Goal: Task Accomplishment & Management: Complete application form

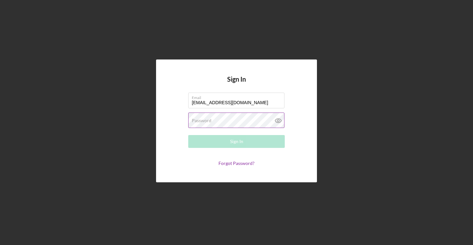
type input "[EMAIL_ADDRESS][DOMAIN_NAME]"
click at [204, 119] on label "Password" at bounding box center [202, 120] width 20 height 5
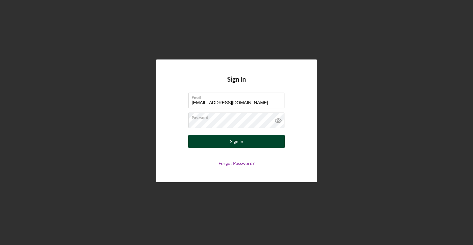
click at [272, 145] on button "Sign In" at bounding box center [236, 141] width 97 height 13
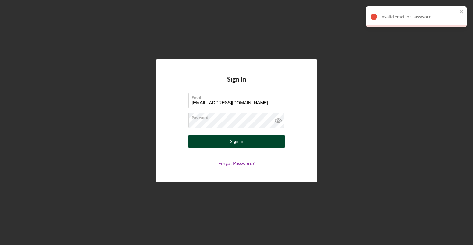
click at [258, 141] on button "Sign In" at bounding box center [236, 141] width 97 height 13
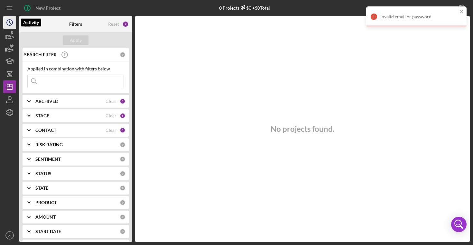
click at [7, 22] on circle "button" at bounding box center [10, 23] width 6 height 6
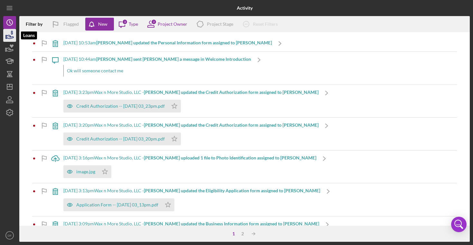
click at [8, 33] on icon "button" at bounding box center [10, 35] width 16 height 16
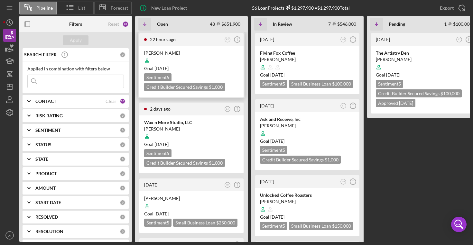
click at [166, 59] on div at bounding box center [191, 61] width 95 height 12
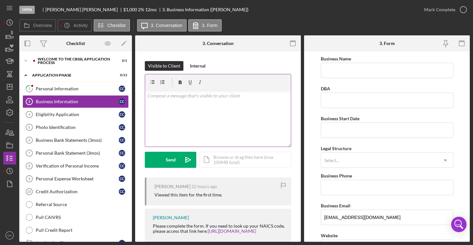
scroll to position [13, 0]
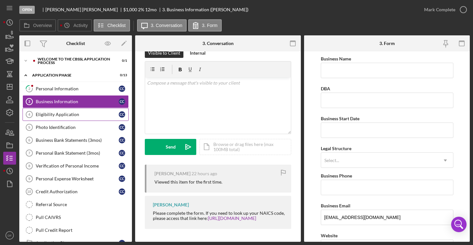
click at [88, 116] on div "Eligibility Application" at bounding box center [77, 114] width 83 height 5
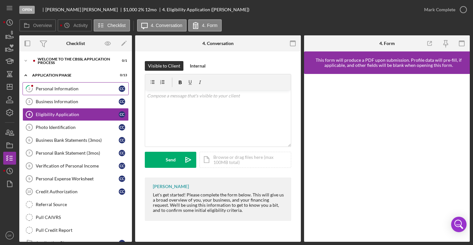
click at [86, 95] on link "2 Personal Information C C" at bounding box center [76, 88] width 106 height 13
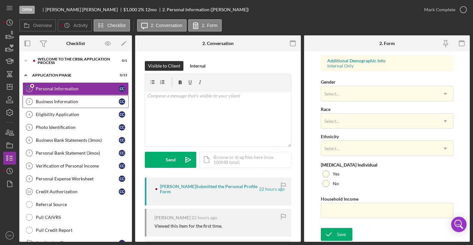
scroll to position [241, 0]
click at [69, 100] on div "Business Information" at bounding box center [77, 101] width 83 height 5
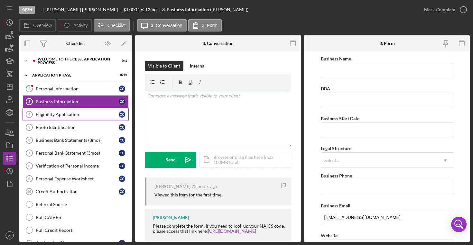
click at [66, 114] on div "Eligibility Application" at bounding box center [77, 114] width 83 height 5
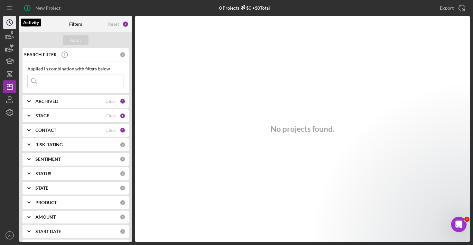
click at [11, 23] on icon "Icon/History" at bounding box center [10, 22] width 16 height 16
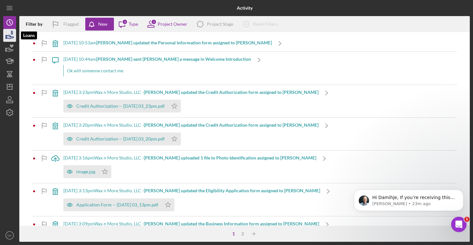
click at [8, 33] on icon "button" at bounding box center [10, 35] width 16 height 16
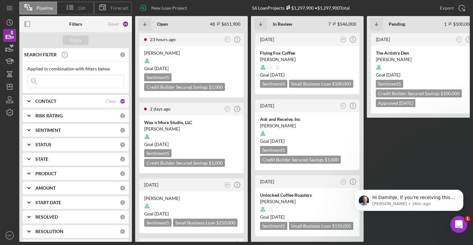
click at [391, 223] on icon "Open Intercom Messenger" at bounding box center [458, 224] width 11 height 11
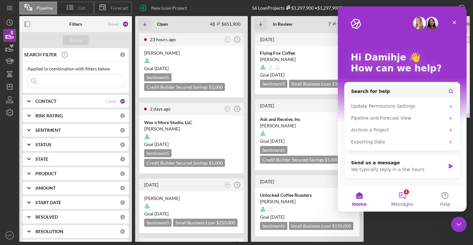
click at [391, 195] on button "1 Messages" at bounding box center [402, 199] width 43 height 26
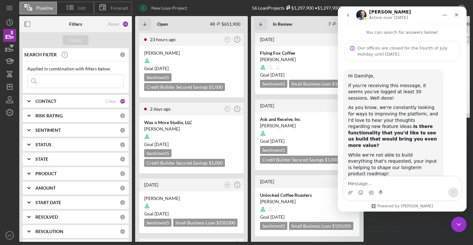
scroll to position [18, 0]
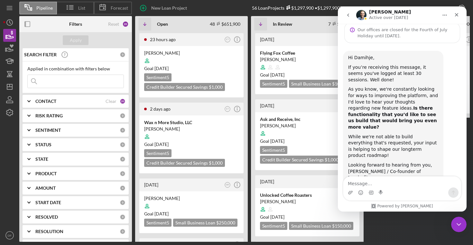
click at [348, 14] on icon "go back" at bounding box center [348, 15] width 2 height 3
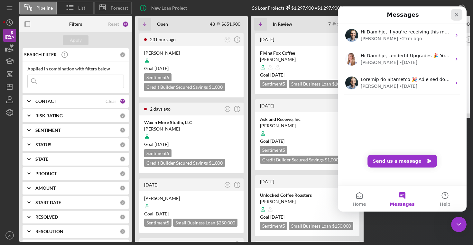
click at [391, 14] on icon "Close" at bounding box center [457, 15] width 4 height 4
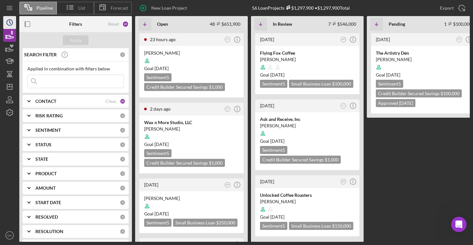
click at [10, 22] on polyline "button" at bounding box center [10, 22] width 1 height 3
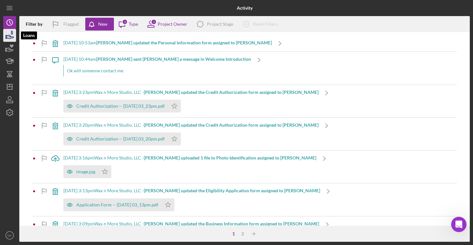
click at [10, 33] on icon "button" at bounding box center [10, 35] width 16 height 16
